Goal: Transaction & Acquisition: Purchase product/service

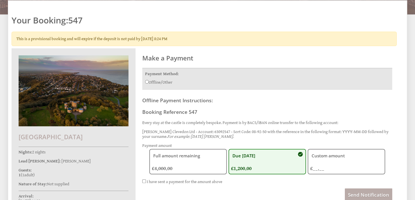
radio input "true"
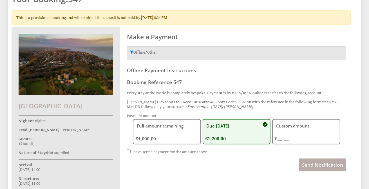
scroll to position [134, 0]
drag, startPoint x: 174, startPoint y: 101, endPoint x: 127, endPoint y: 101, distance: 47.3
click at [127, 101] on p "[PERSON_NAME] Clevedon Ltd - Account: 63092547 - Sort Code: 08-92-50 with the r…" at bounding box center [237, 105] width 220 height 10
copy p "Walton Castle Clevedon Ltd"
click at [200, 105] on em "For example: [DATE] [PERSON_NAME]." at bounding box center [221, 107] width 67 height 5
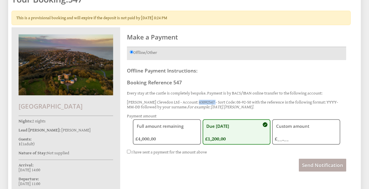
click at [200, 105] on em "For example: [DATE] [PERSON_NAME]." at bounding box center [221, 107] width 67 height 5
copy p "63092547"
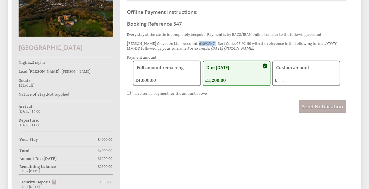
scroll to position [191, 0]
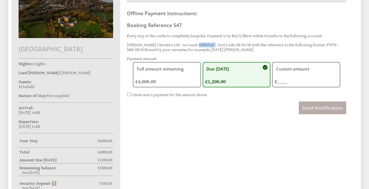
click at [128, 93] on input "I have sent a payment for the amount above" at bounding box center [129, 94] width 4 height 4
checkbox input "true"
click at [314, 106] on span "Send Notification" at bounding box center [322, 108] width 41 height 6
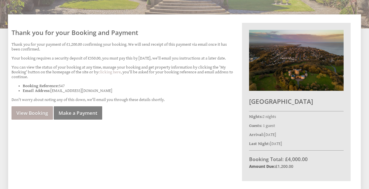
scroll to position [99, 0]
click at [37, 116] on link "View Booking" at bounding box center [32, 112] width 41 height 13
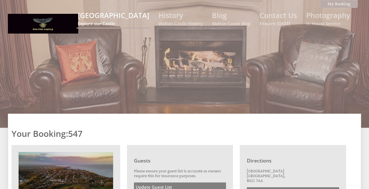
click at [125, 15] on link "Walton Castle Explore our Castle" at bounding box center [114, 18] width 72 height 16
